Goal: Task Accomplishment & Management: Use online tool/utility

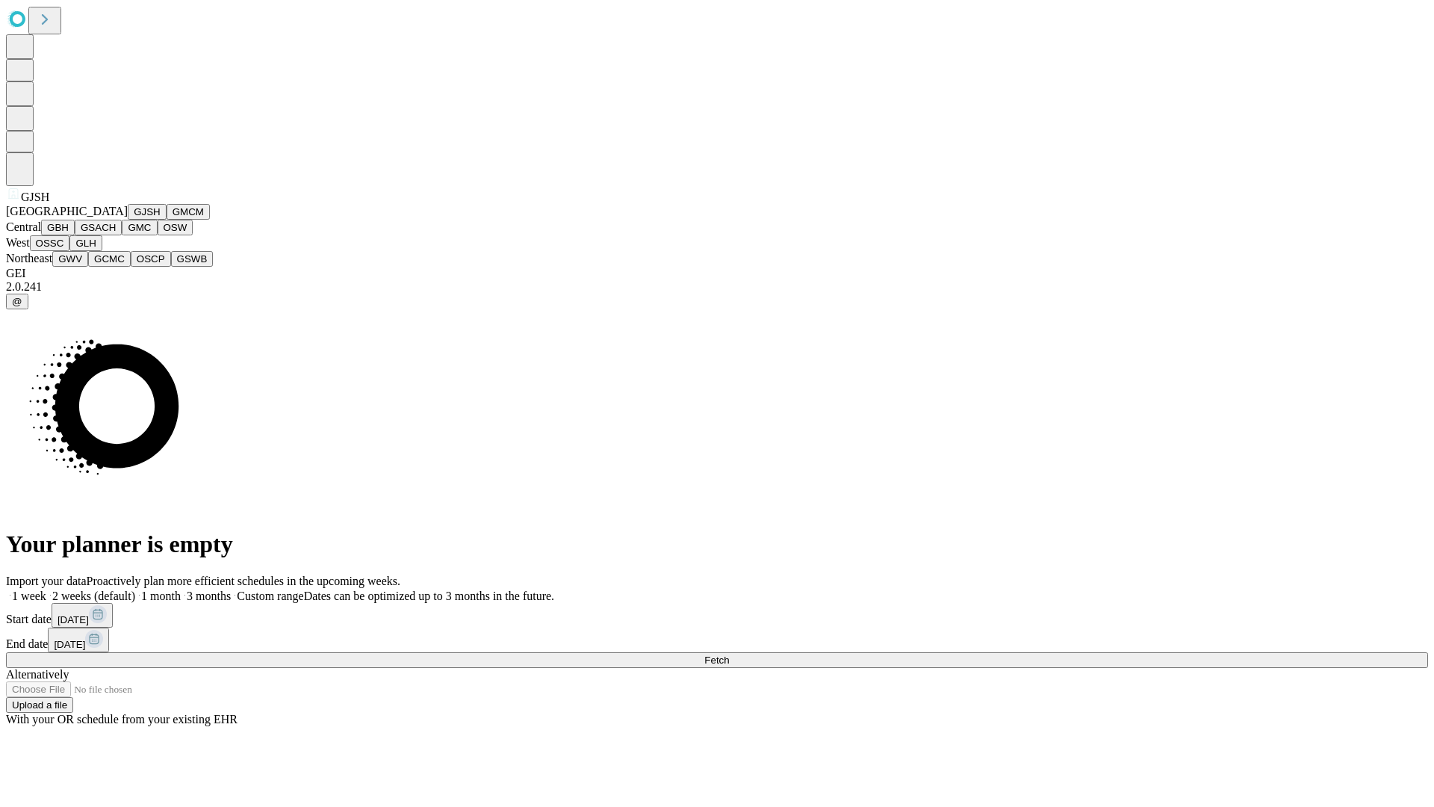
click at [128, 220] on button "GJSH" at bounding box center [147, 212] width 39 height 16
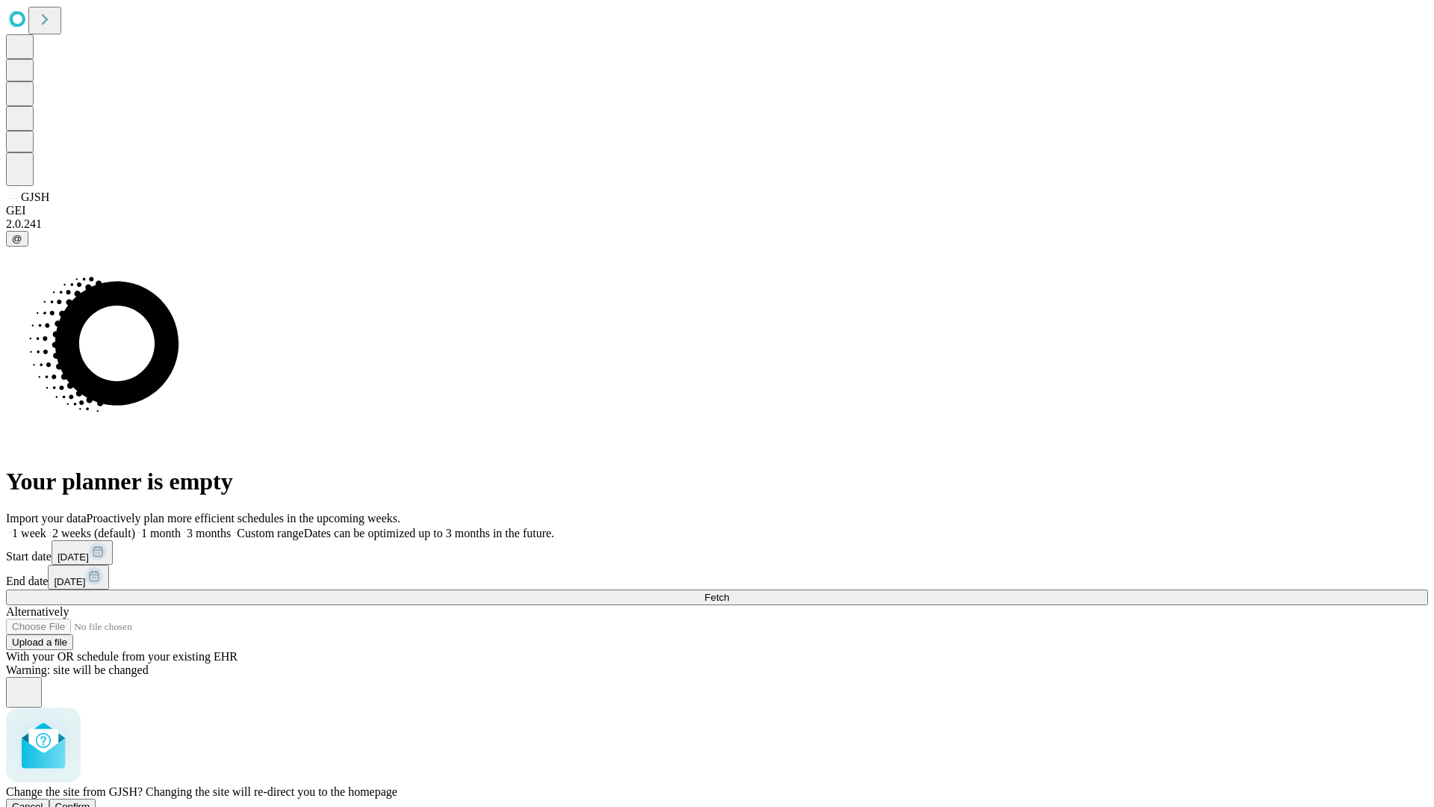
click at [90, 801] on span "Confirm" at bounding box center [72, 806] width 35 height 11
click at [135, 527] on label "2 weeks (default)" at bounding box center [90, 533] width 89 height 13
click at [729, 591] on span "Fetch" at bounding box center [716, 596] width 25 height 11
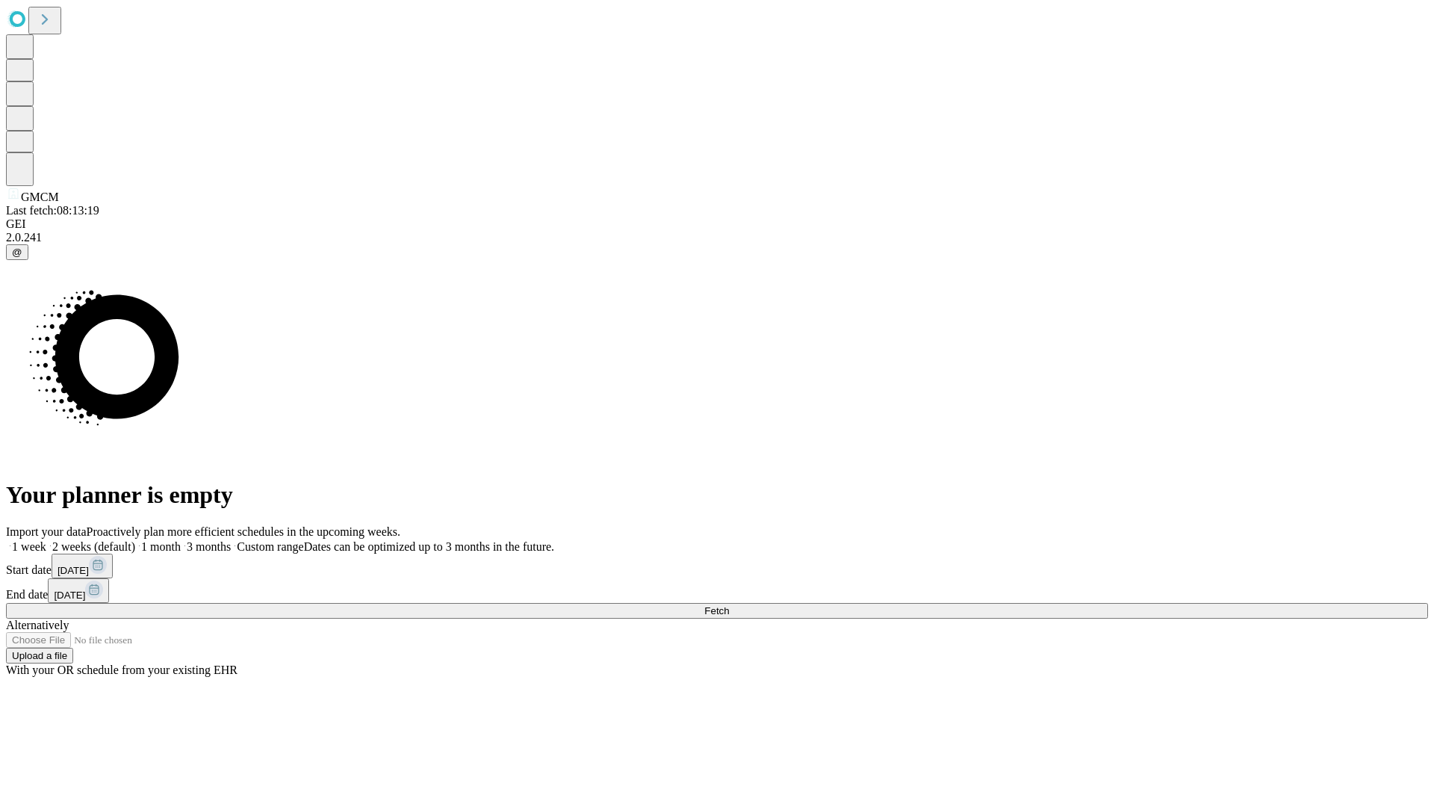
click at [729, 605] on span "Fetch" at bounding box center [716, 610] width 25 height 11
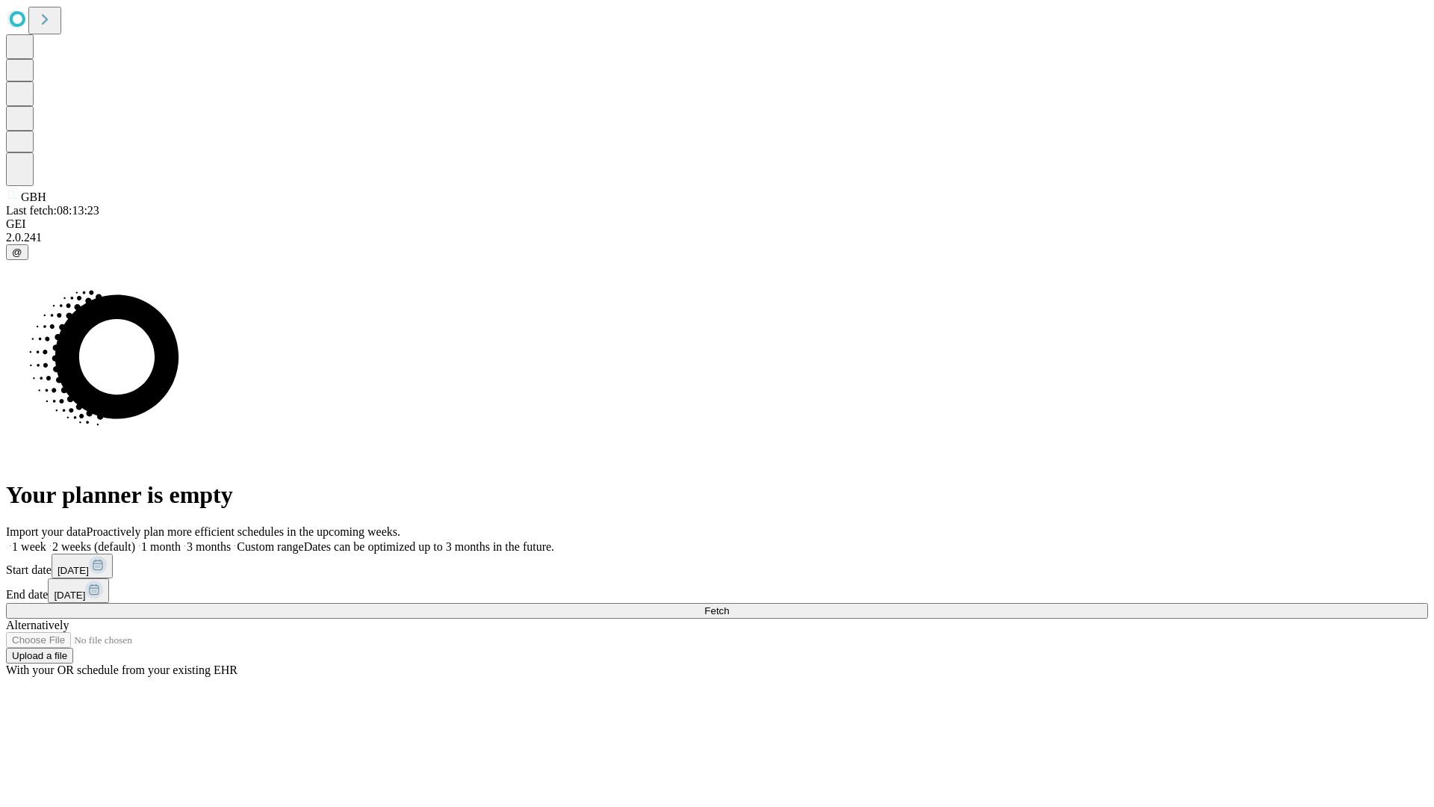
click at [135, 540] on label "2 weeks (default)" at bounding box center [90, 546] width 89 height 13
click at [729, 605] on span "Fetch" at bounding box center [716, 610] width 25 height 11
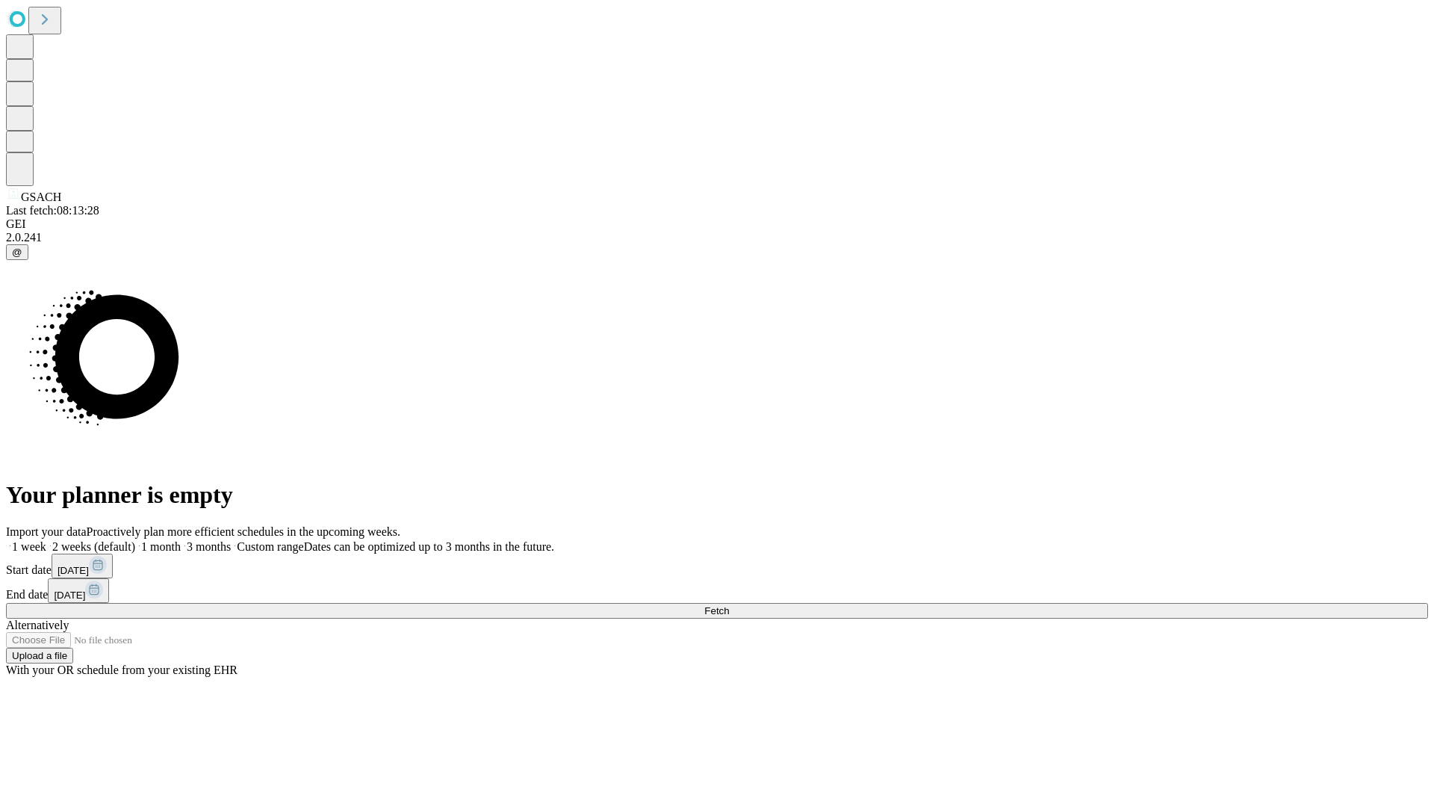
click at [135, 540] on label "2 weeks (default)" at bounding box center [90, 546] width 89 height 13
click at [729, 605] on span "Fetch" at bounding box center [716, 610] width 25 height 11
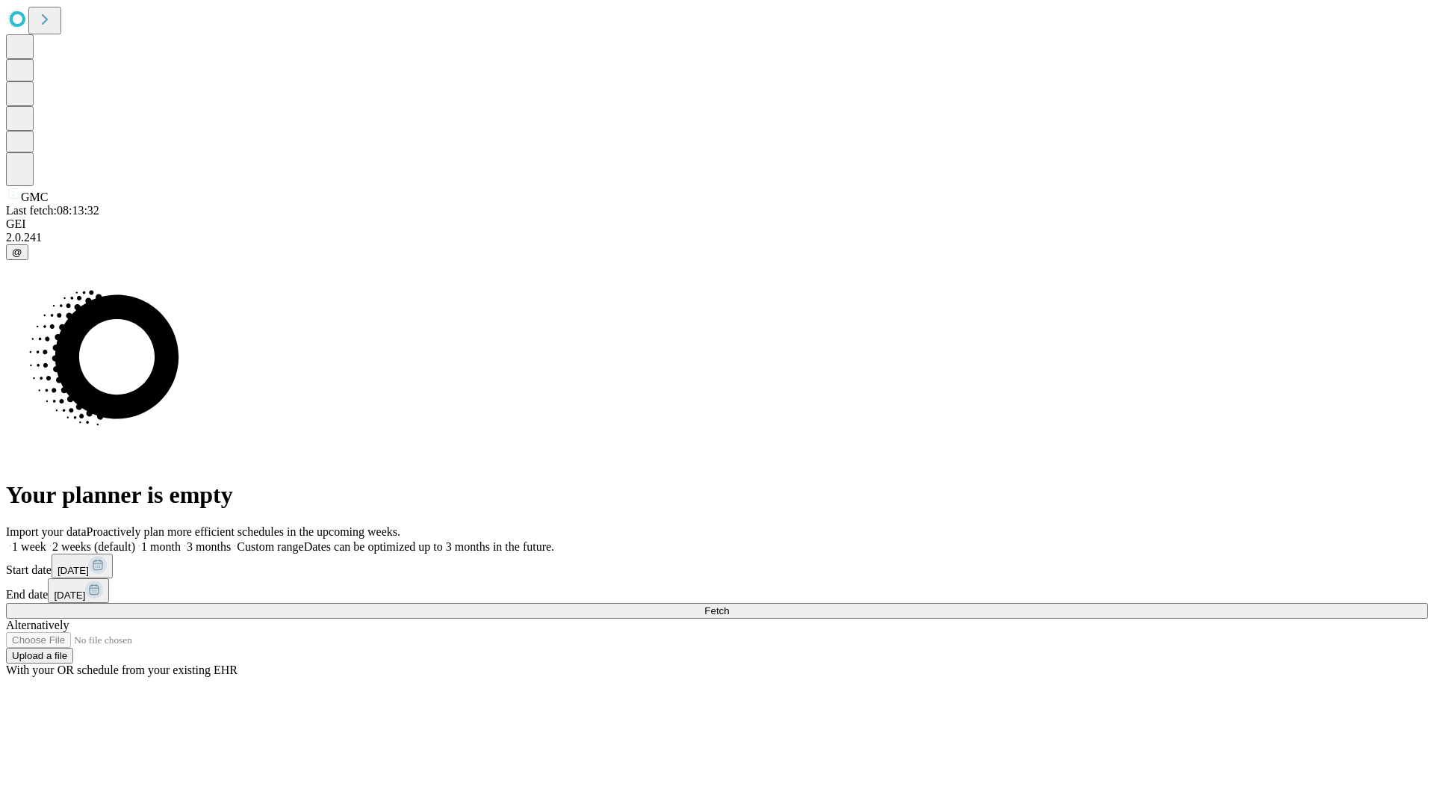
click at [135, 540] on label "2 weeks (default)" at bounding box center [90, 546] width 89 height 13
click at [729, 605] on span "Fetch" at bounding box center [716, 610] width 25 height 11
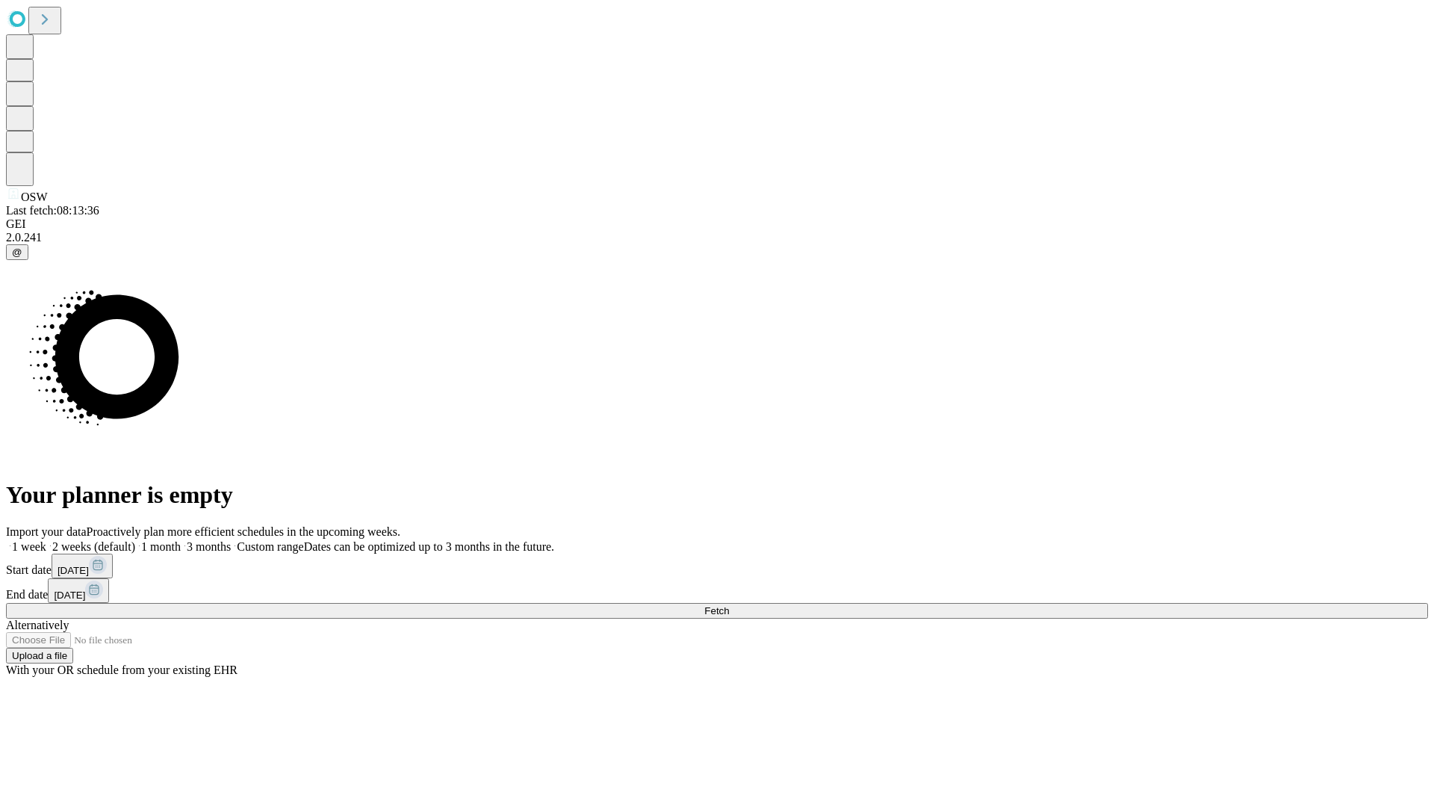
click at [135, 540] on label "2 weeks (default)" at bounding box center [90, 546] width 89 height 13
click at [729, 605] on span "Fetch" at bounding box center [716, 610] width 25 height 11
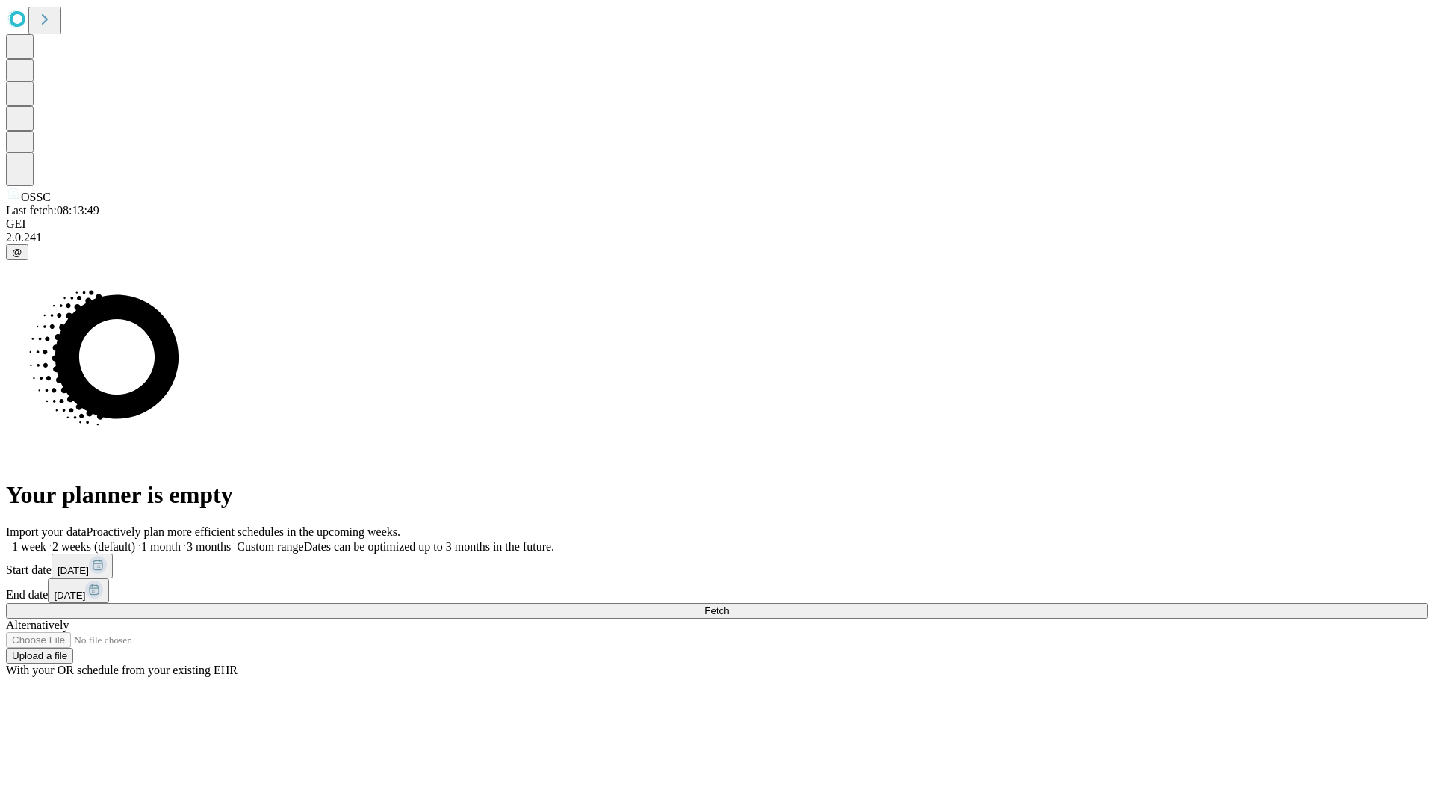
click at [135, 540] on label "2 weeks (default)" at bounding box center [90, 546] width 89 height 13
click at [729, 605] on span "Fetch" at bounding box center [716, 610] width 25 height 11
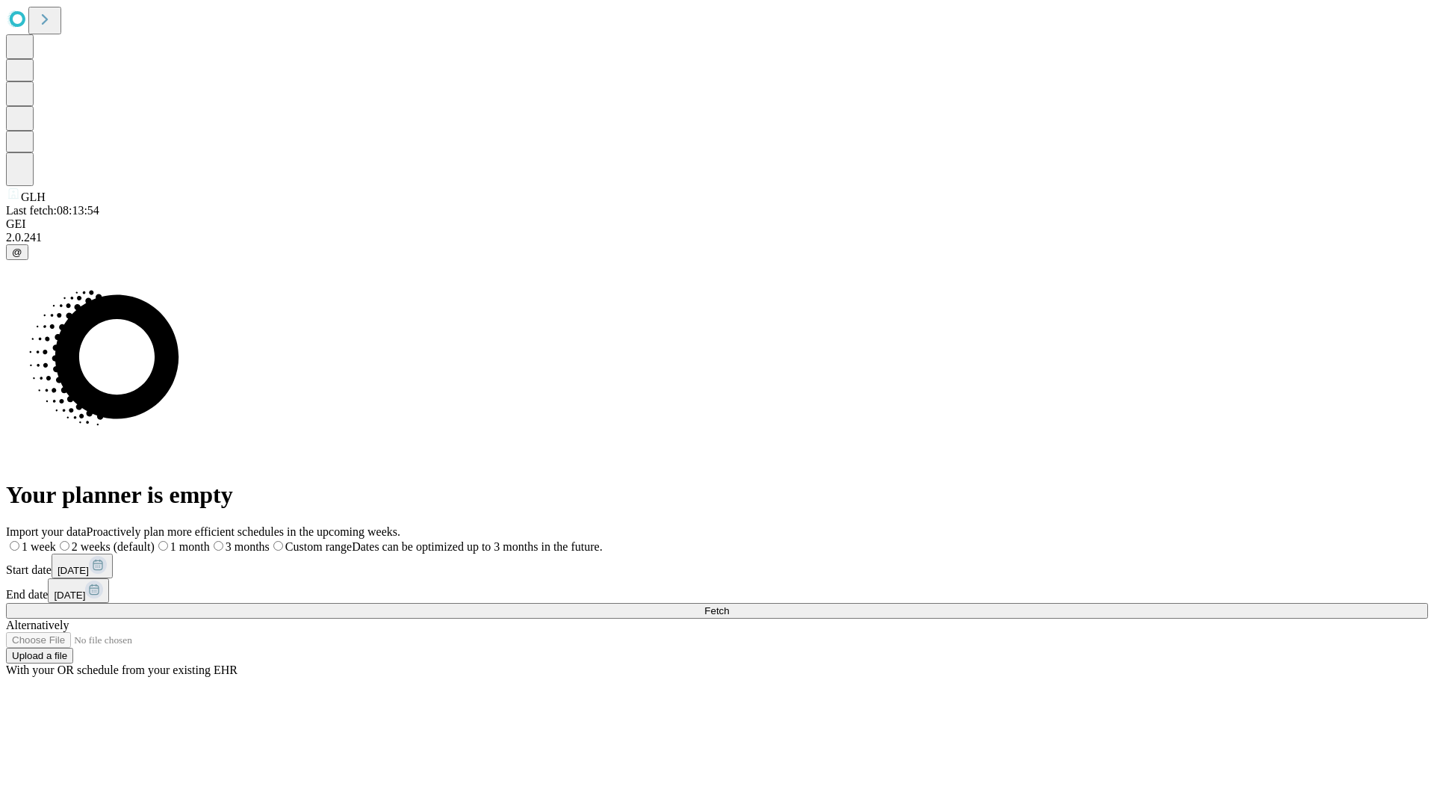
click at [729, 605] on span "Fetch" at bounding box center [716, 610] width 25 height 11
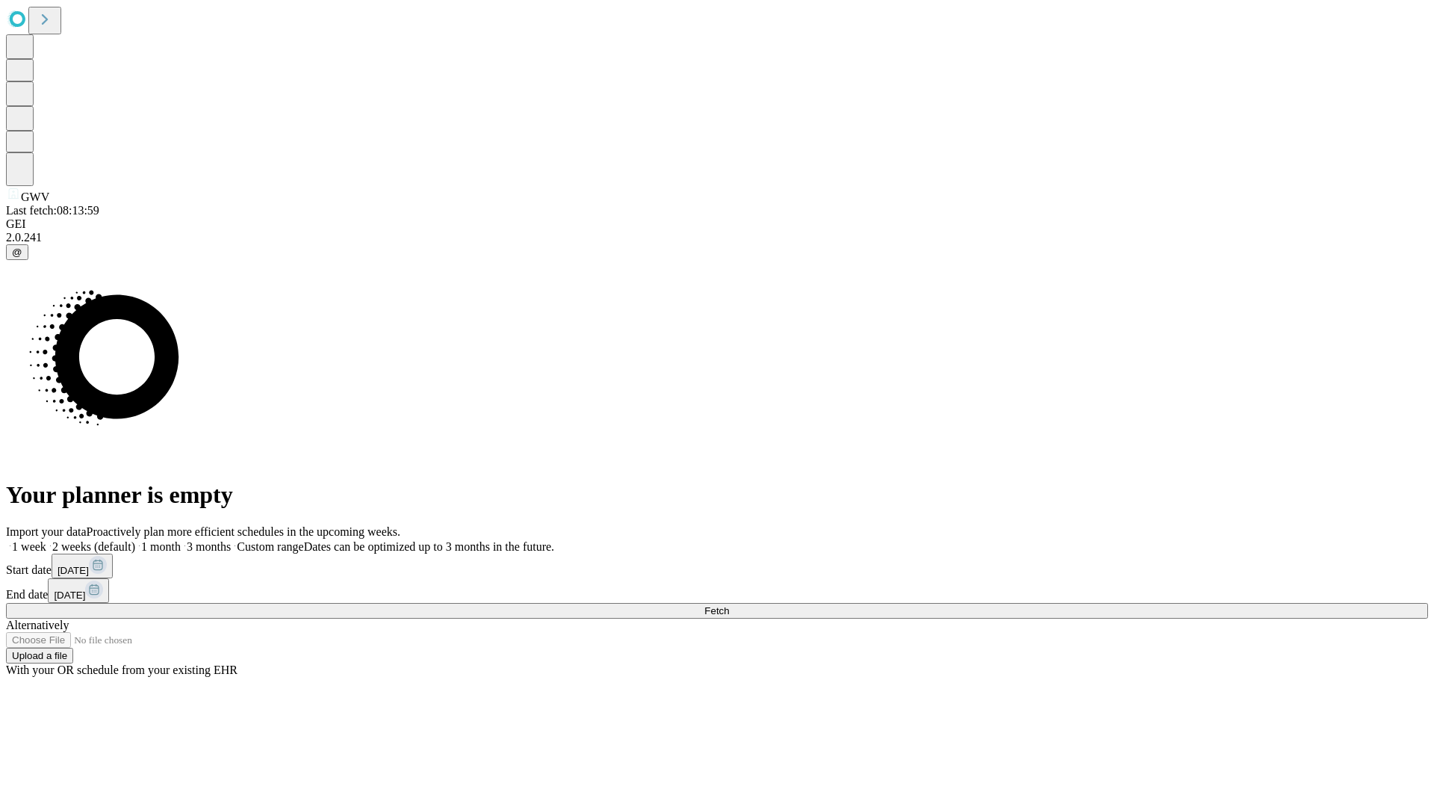
click at [135, 540] on label "2 weeks (default)" at bounding box center [90, 546] width 89 height 13
click at [729, 605] on span "Fetch" at bounding box center [716, 610] width 25 height 11
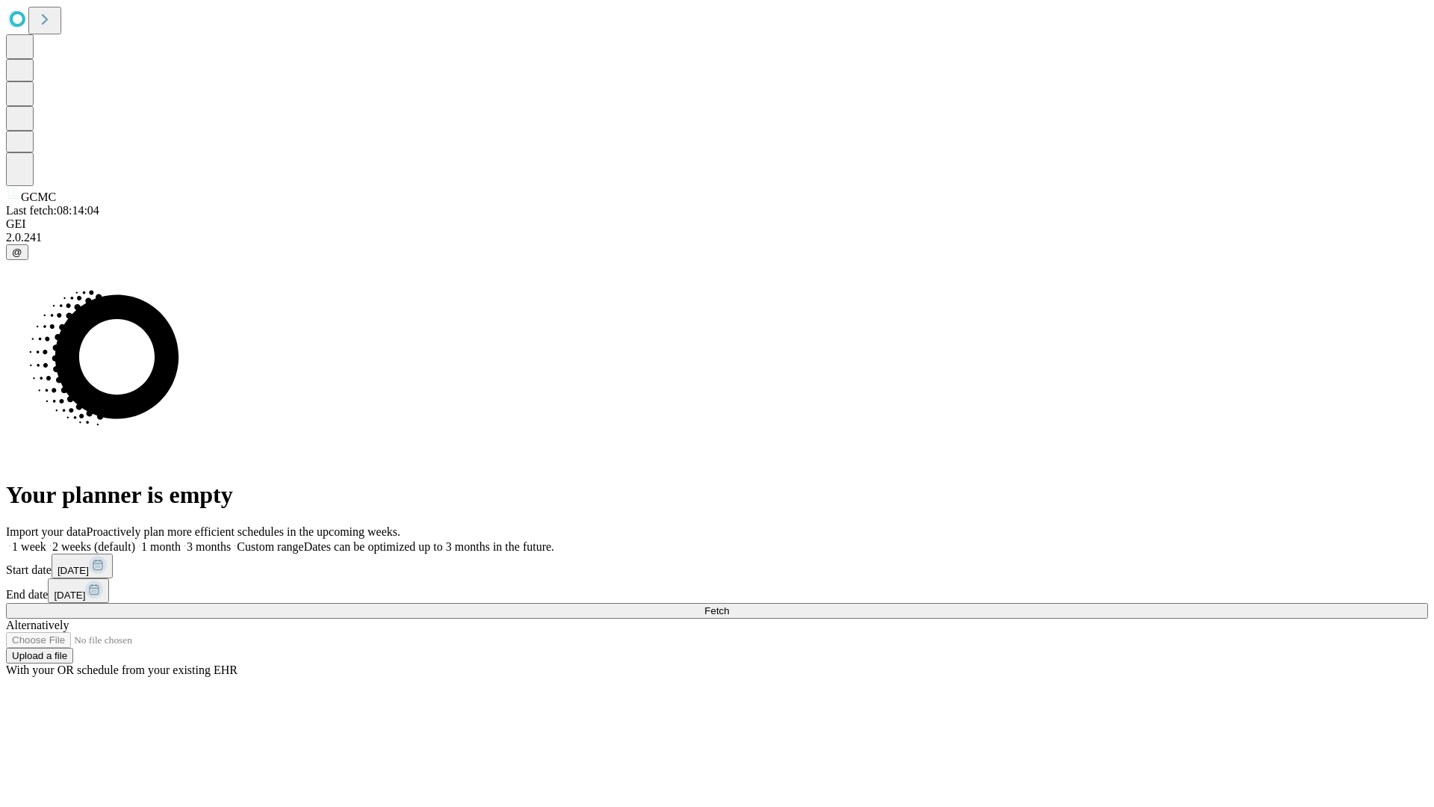
click at [135, 540] on label "2 weeks (default)" at bounding box center [90, 546] width 89 height 13
click at [729, 605] on span "Fetch" at bounding box center [716, 610] width 25 height 11
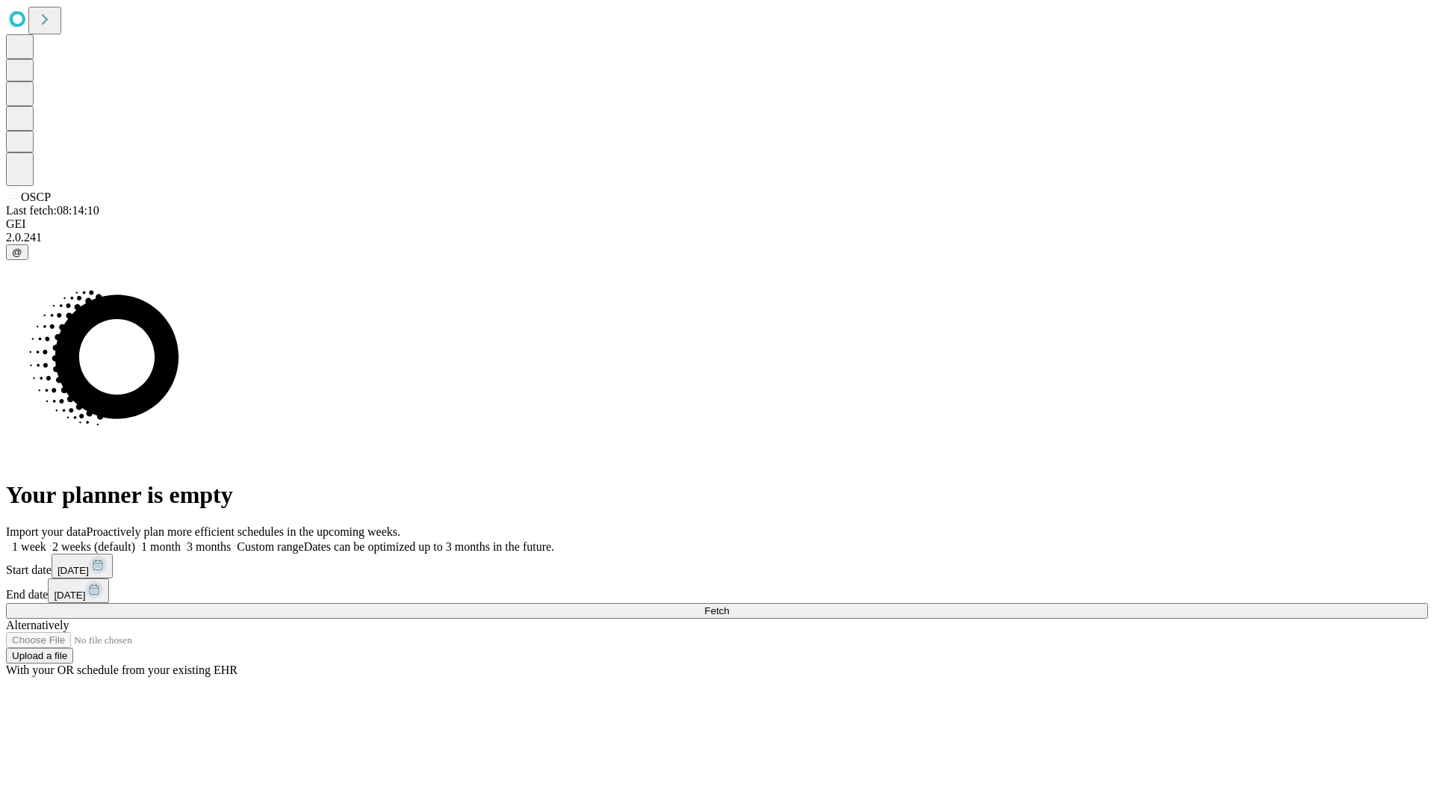
click at [729, 605] on span "Fetch" at bounding box center [716, 610] width 25 height 11
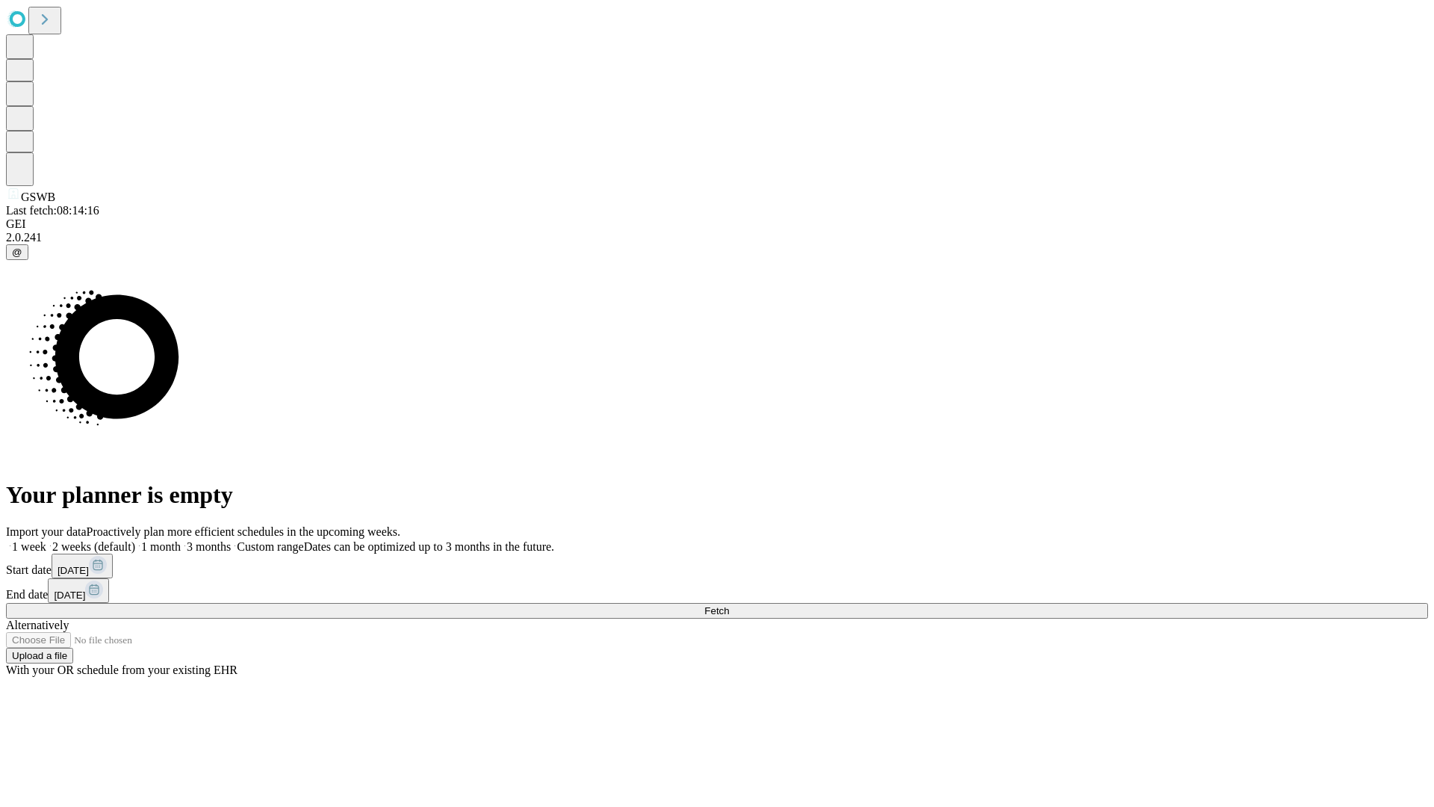
click at [135, 540] on label "2 weeks (default)" at bounding box center [90, 546] width 89 height 13
click at [729, 605] on span "Fetch" at bounding box center [716, 610] width 25 height 11
